Goal: Transaction & Acquisition: Purchase product/service

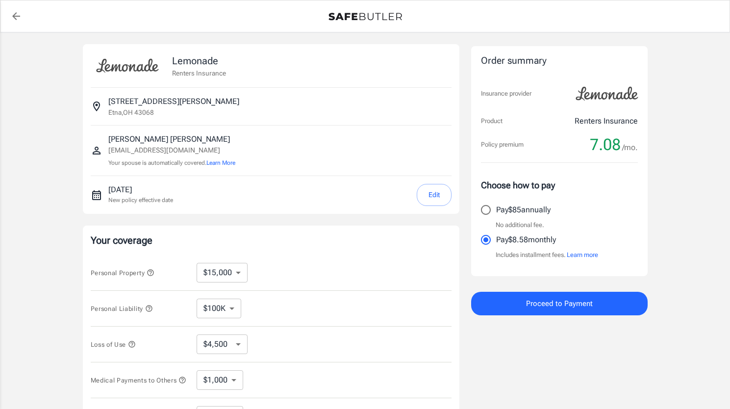
select select "15000"
select select "500"
click at [438, 188] on button "Edit" at bounding box center [434, 195] width 35 height 22
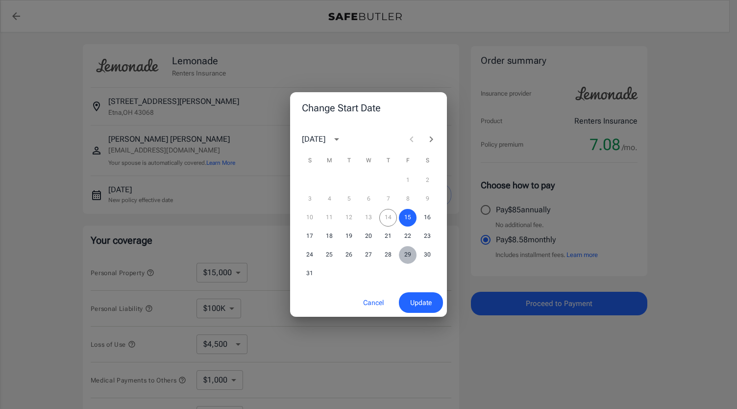
click at [409, 253] on button "29" at bounding box center [408, 255] width 18 height 18
click at [422, 298] on span "Update" at bounding box center [421, 303] width 22 height 12
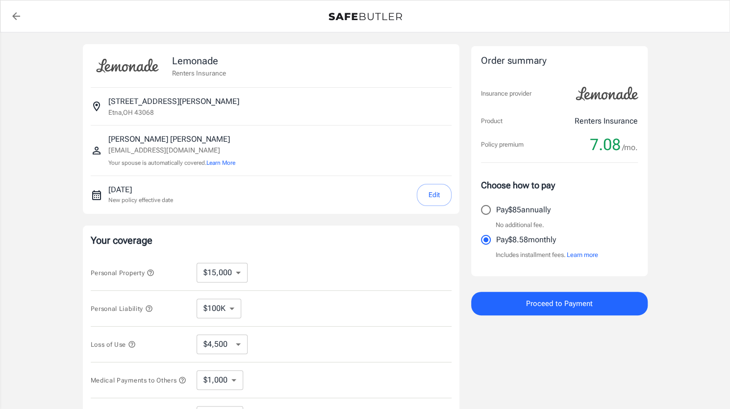
click at [422, 298] on div "Personal Liability $100K $300K $500K ​" at bounding box center [271, 309] width 361 height 36
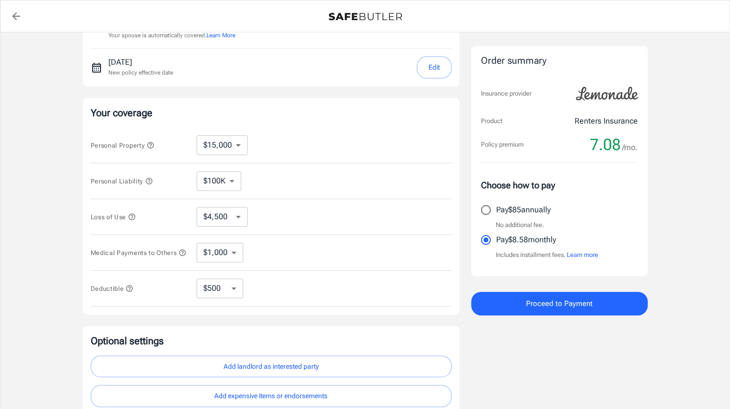
scroll to position [91, 0]
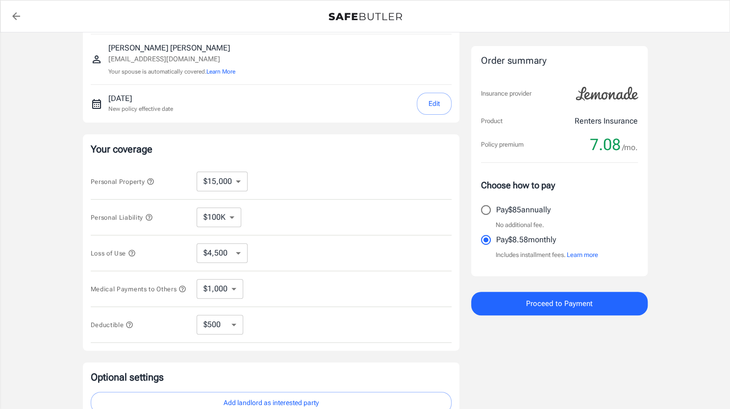
click at [515, 293] on button "Proceed to Payment" at bounding box center [559, 304] width 176 height 24
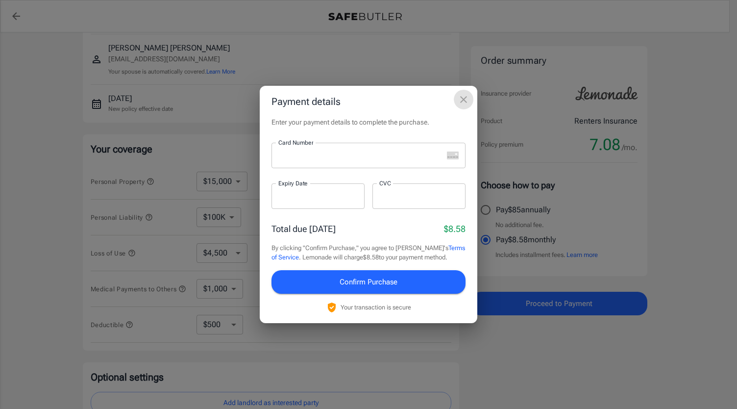
click at [470, 101] on button "close" at bounding box center [464, 100] width 20 height 20
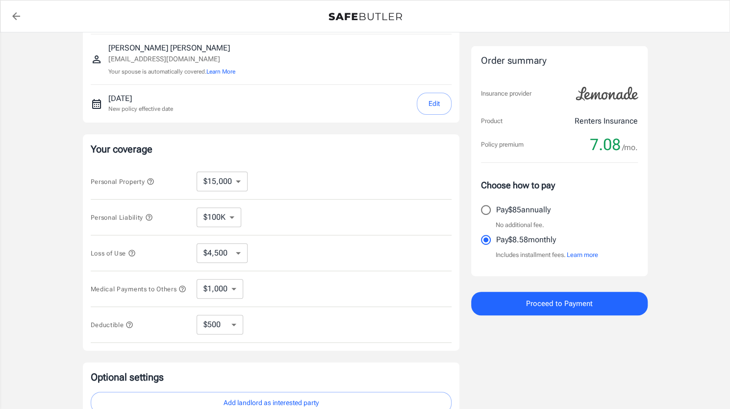
scroll to position [0, 0]
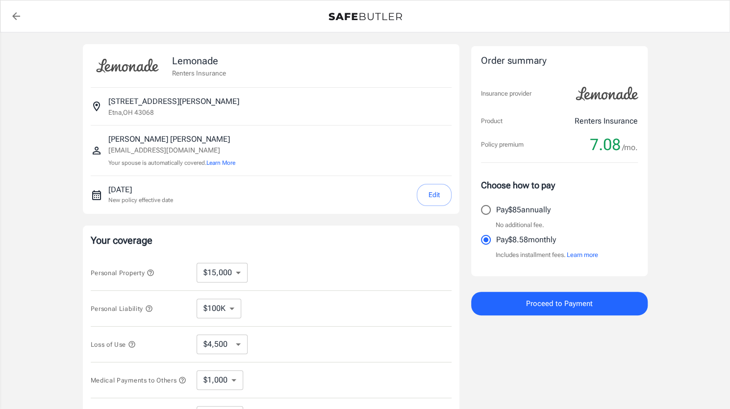
click at [466, 266] on div "Lemonade Renters Insurance [STREET_ADDRESS][PERSON_NAME] [PERSON_NAME] [PERSON_…" at bounding box center [365, 293] width 565 height 498
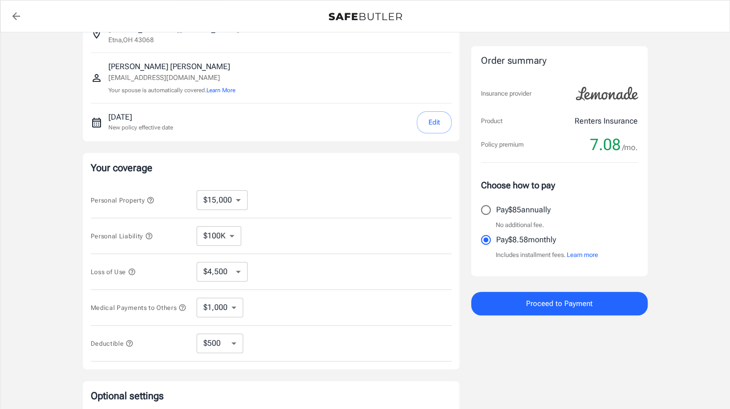
scroll to position [68, 0]
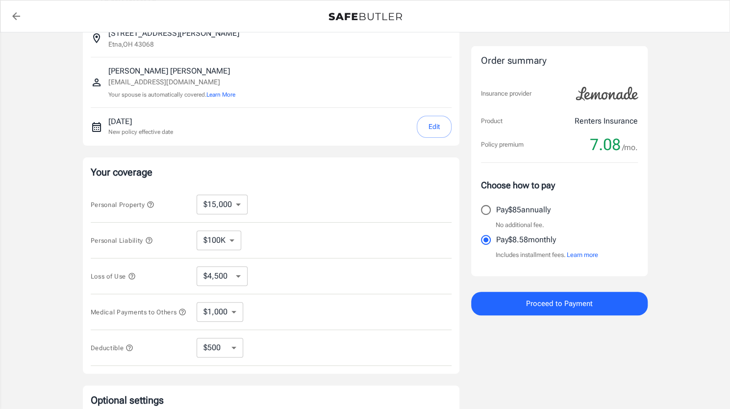
click at [234, 207] on select "$10,000 $15,000 $20,000 $25,000 $30,000 $40,000 $50,000 $100K $150K $200K $250K" at bounding box center [222, 205] width 51 height 20
select select "50000"
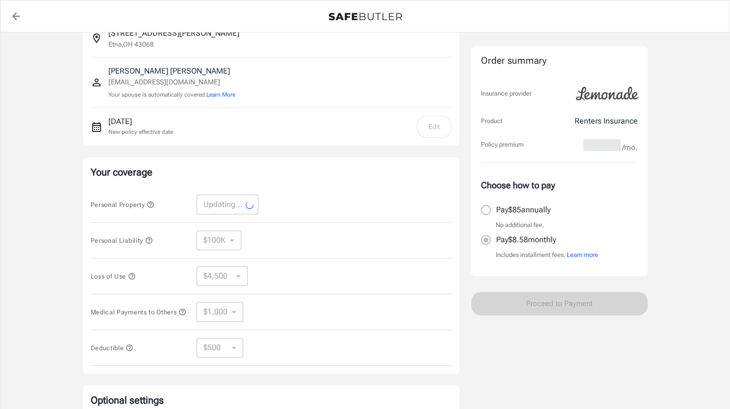
select select "50000"
select select "15000"
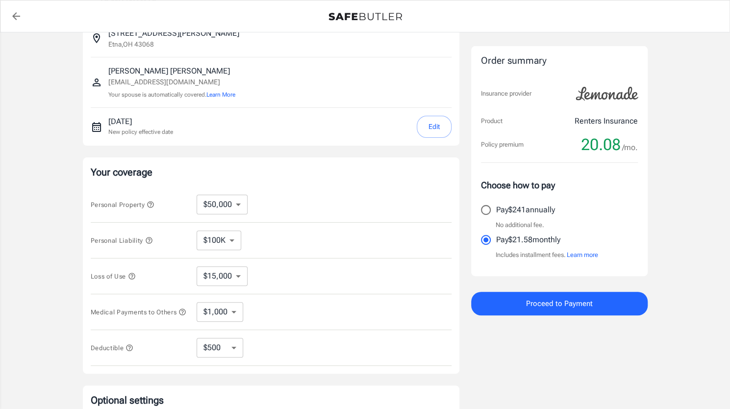
click at [237, 201] on select "$10,000 $15,000 $20,000 $25,000 $30,000 $40,000 $50,000 $100K $150K $200K $250K" at bounding box center [222, 205] width 51 height 20
select select "20000"
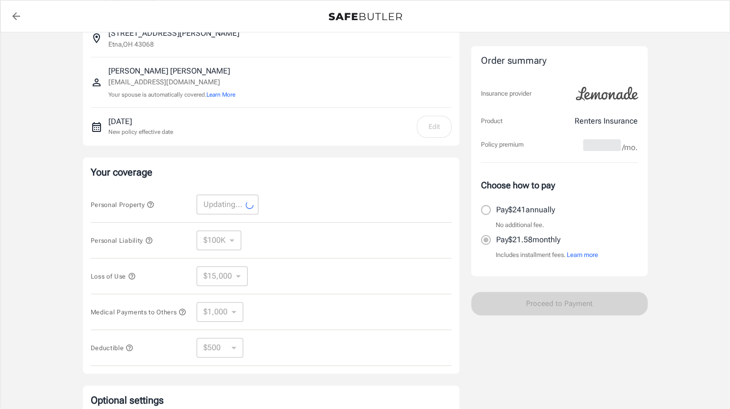
select select "20000"
select select "6000"
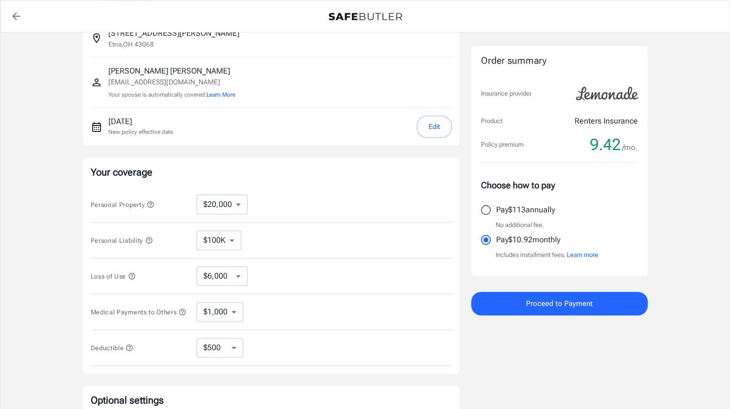
click at [241, 206] on select "$10,000 $15,000 $20,000 $25,000 $30,000 $40,000 $50,000 $100K $150K $200K $250K" at bounding box center [222, 205] width 51 height 20
select select "15000"
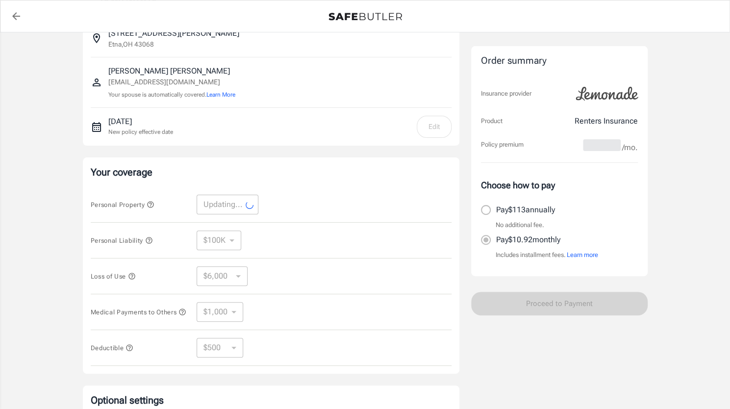
select select "15000"
select select "4500"
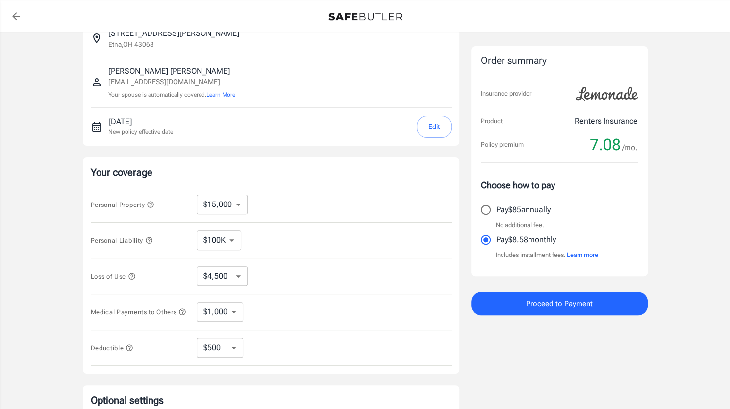
click at [134, 274] on icon "button" at bounding box center [131, 276] width 6 height 6
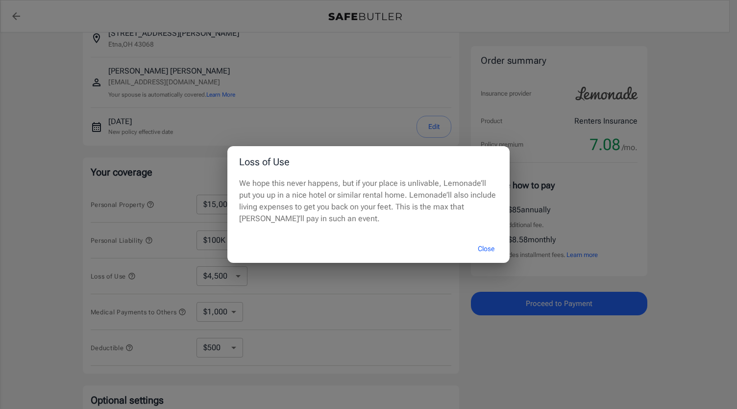
click at [493, 249] on button "Close" at bounding box center [486, 248] width 39 height 21
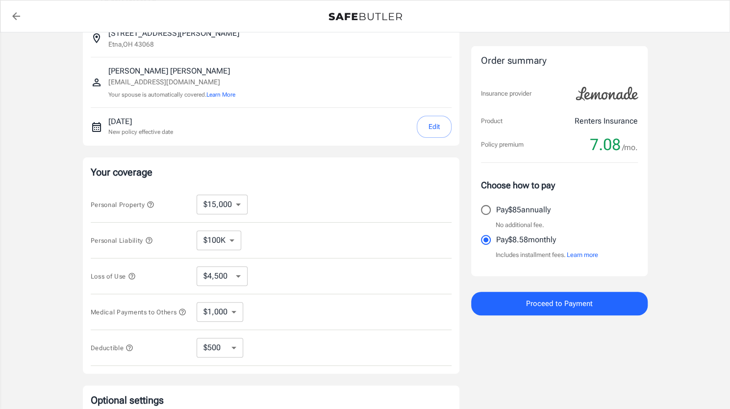
click at [515, 373] on div "Order summary Insurance provider Product Renters Insurance Policy premium 7.08 …" at bounding box center [559, 225] width 176 height 498
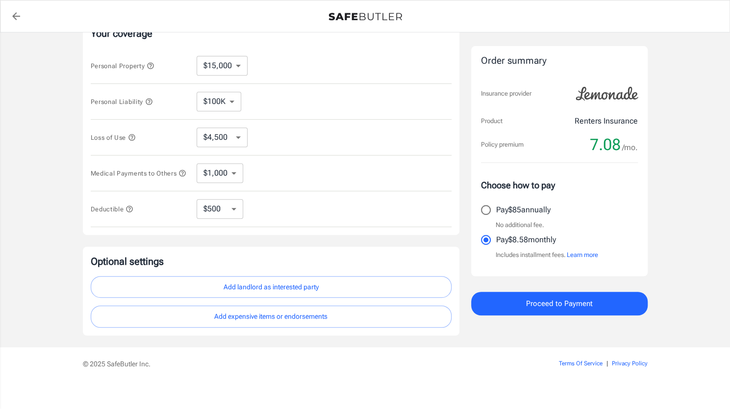
scroll to position [206, 0]
click at [413, 292] on button "Add landlord as interested party" at bounding box center [271, 287] width 361 height 22
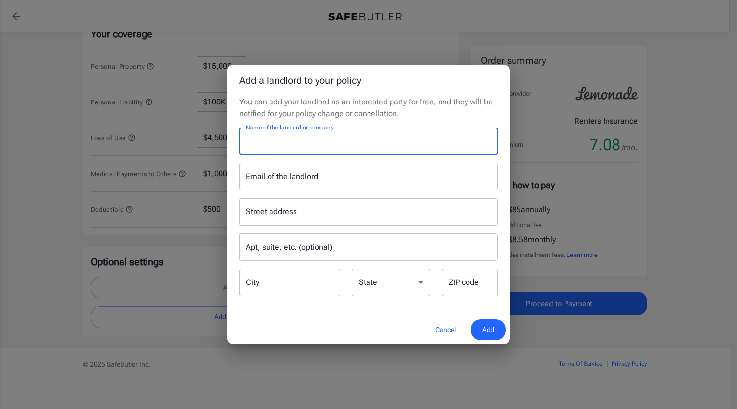
click at [298, 147] on input "Name of the landlord or company" at bounding box center [368, 140] width 259 height 27
type input "Thro"
click at [683, 178] on div "Add a landlord to your policy You can add your landlord as an interested party …" at bounding box center [368, 204] width 737 height 409
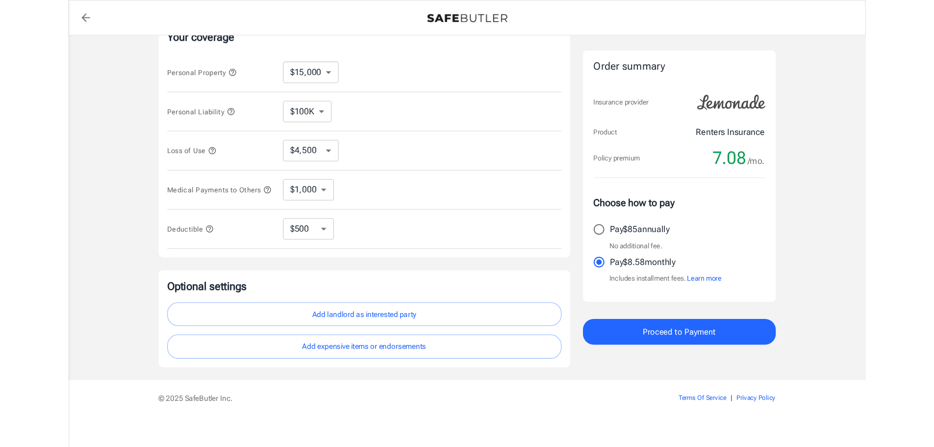
scroll to position [180, 0]
